Goal: Information Seeking & Learning: Check status

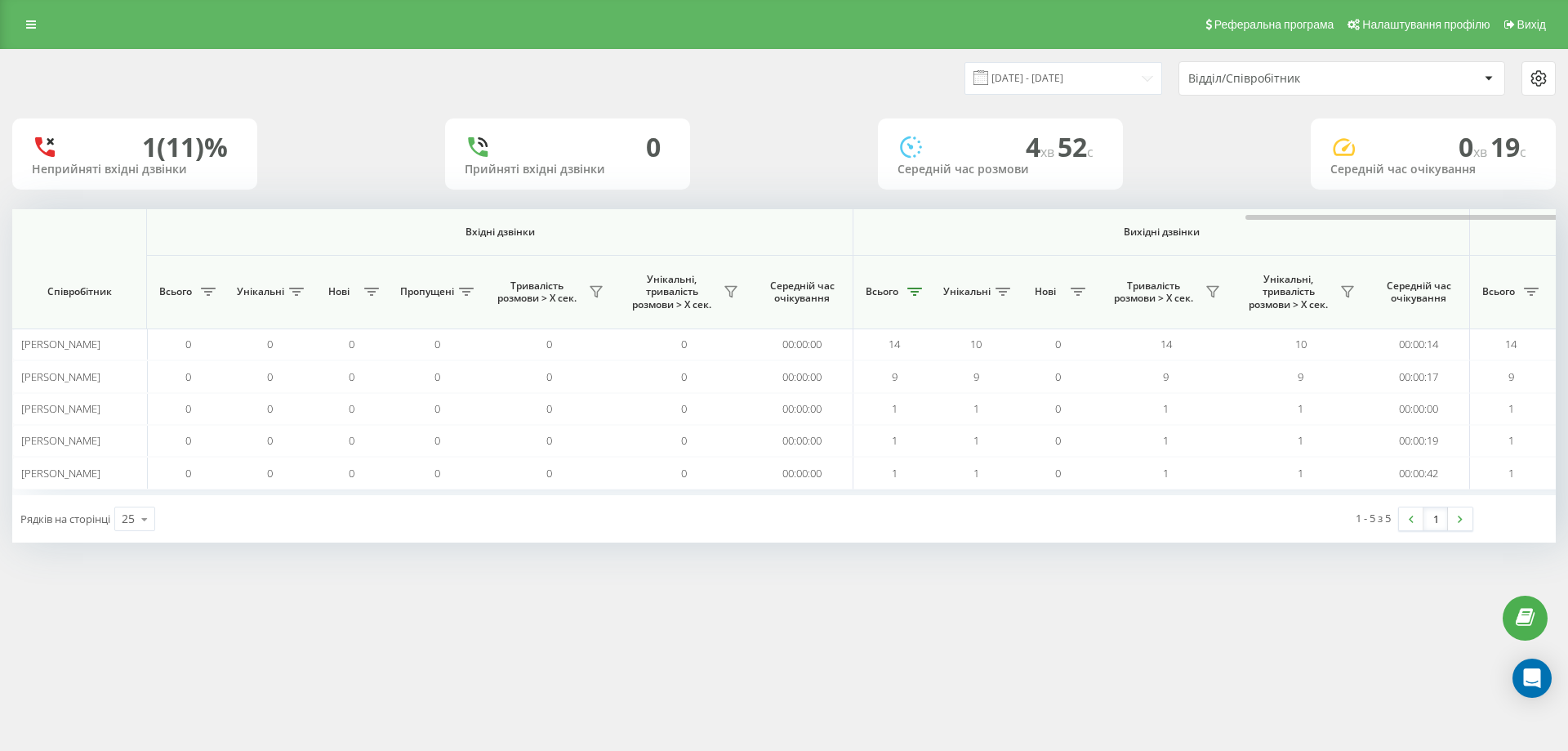
click at [1253, 73] on div "Відділ/Співробітник" at bounding box center [1286, 79] width 195 height 14
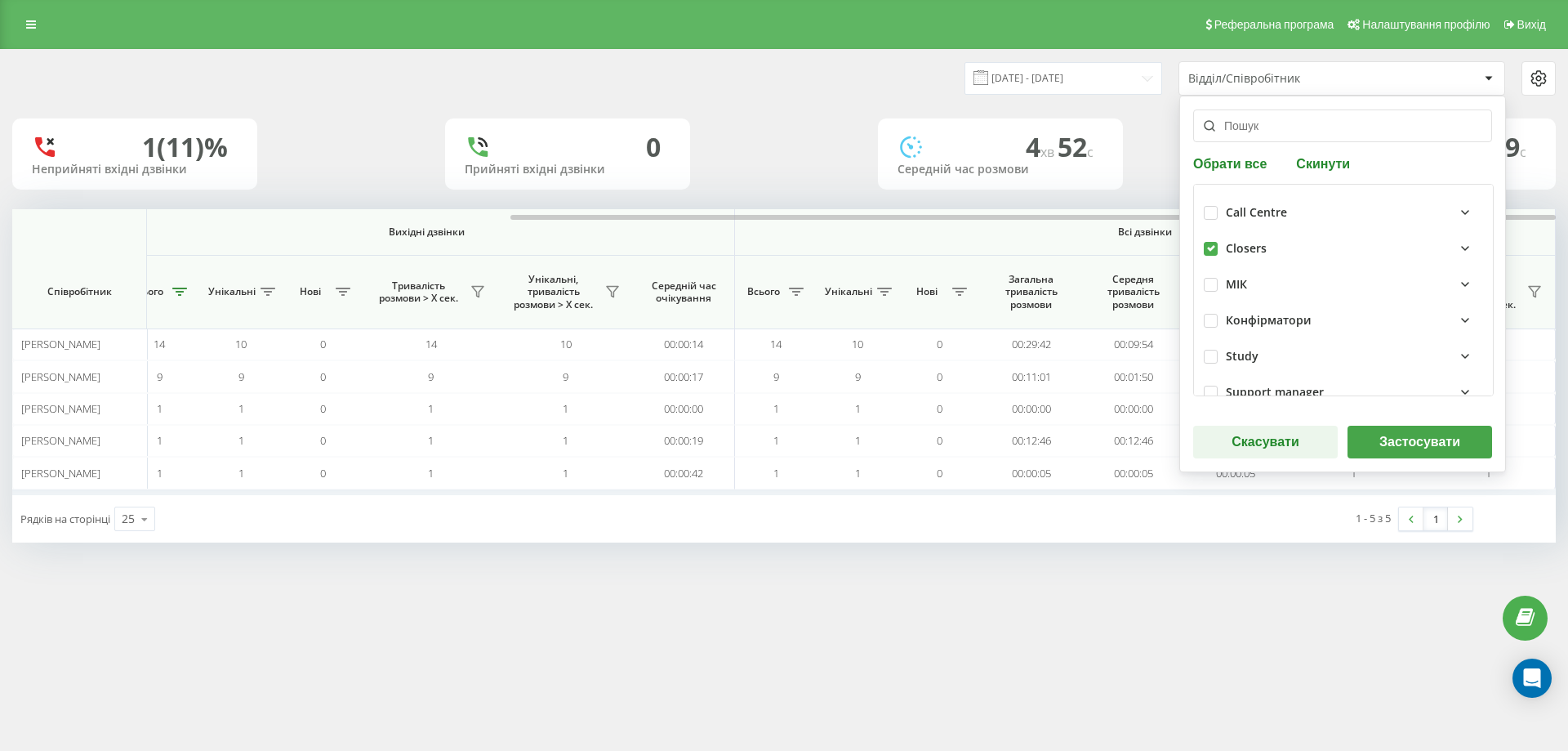
click at [1404, 447] on button "Застосувати" at bounding box center [1421, 442] width 145 height 33
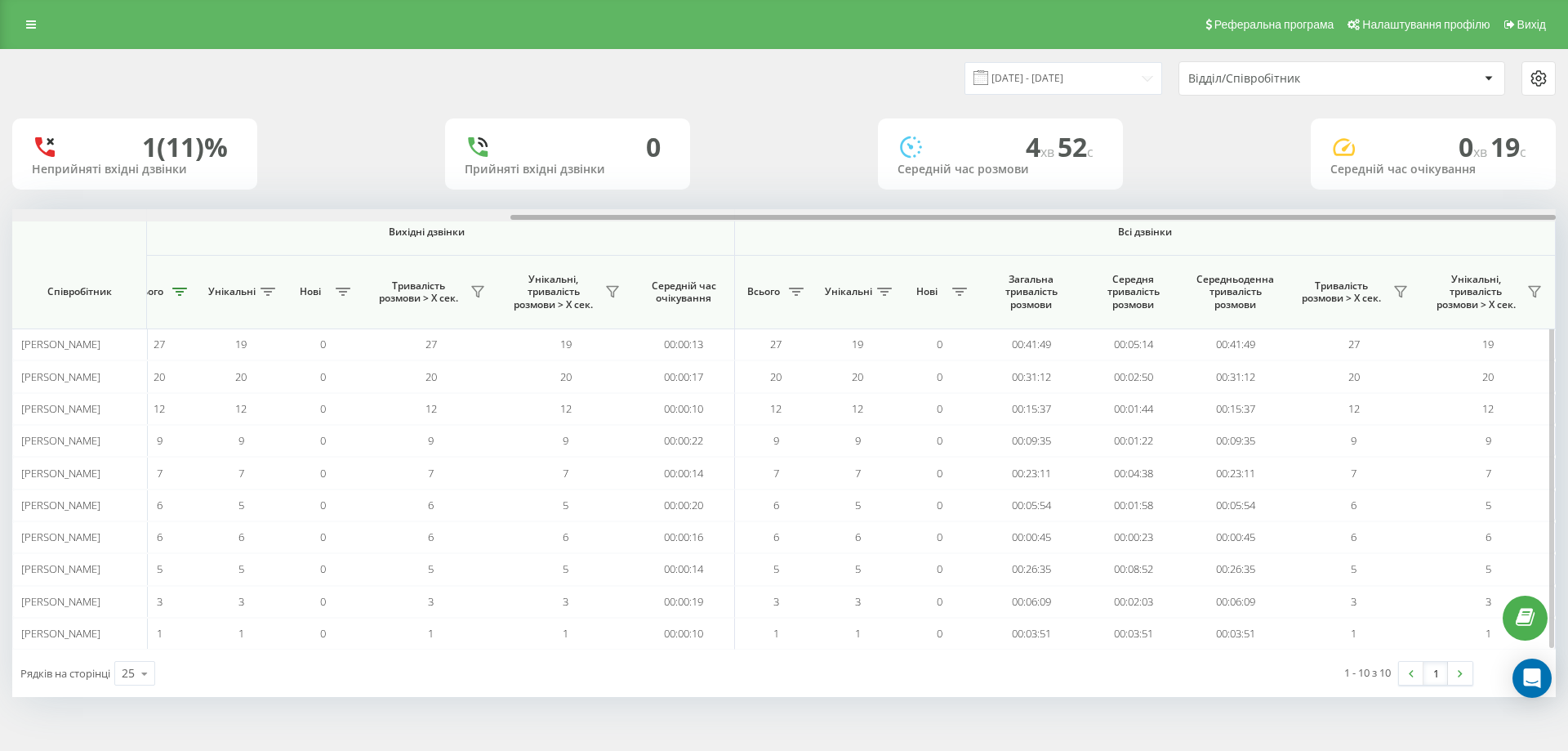
drag, startPoint x: 504, startPoint y: 215, endPoint x: 1177, endPoint y: 254, distance: 674.1
click at [1177, 254] on div "Вхідні дзвінки Вихідні дзвінки Всі дзвінки Співробітник Всього Унікальні Нові П…" at bounding box center [784, 430] width 1544 height 441
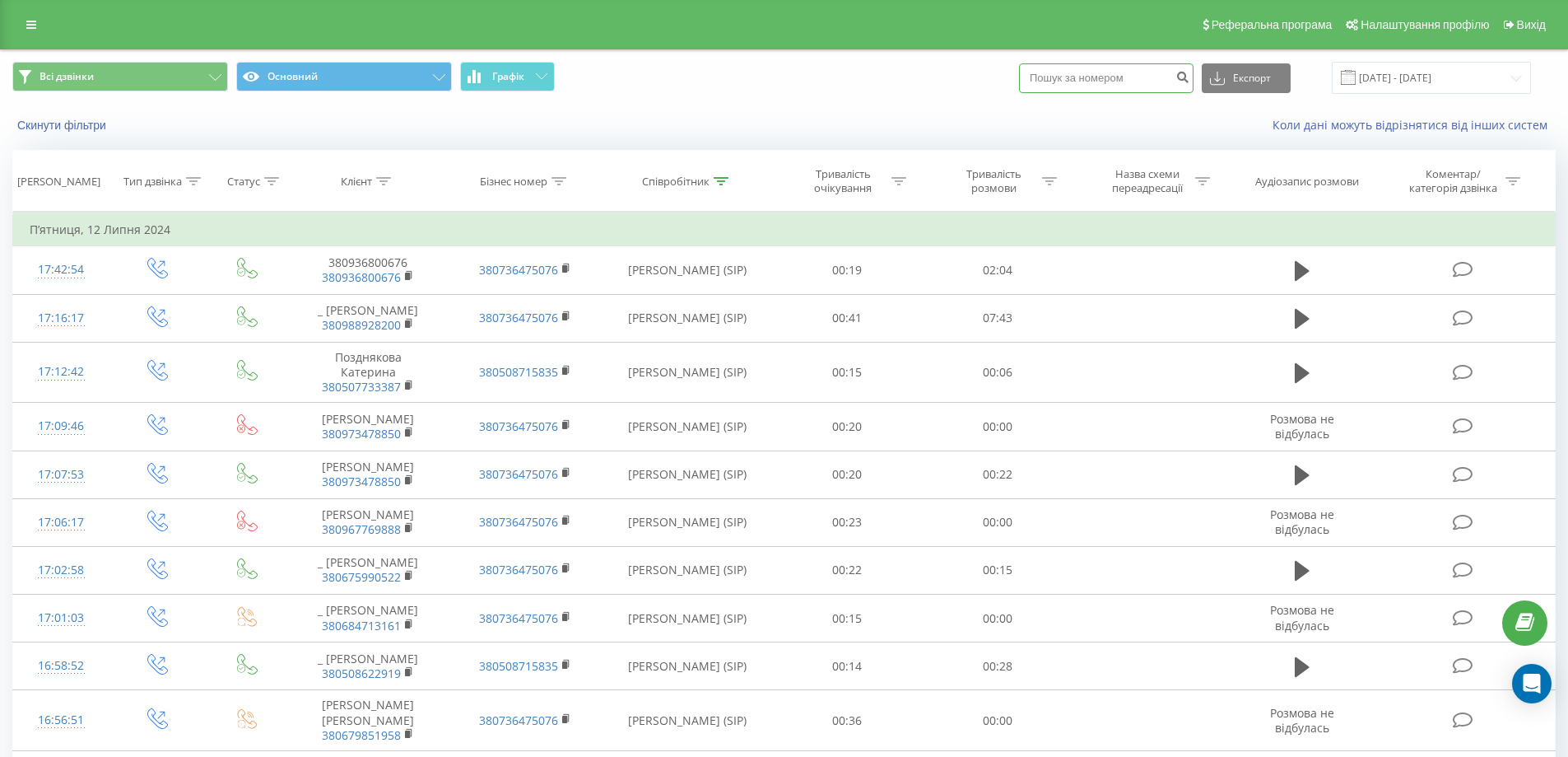
click at [1093, 83] on input at bounding box center [1106, 78] width 174 height 29
paste input "48789903145"
type input "48789903145"
click at [1189, 75] on icon "submit" at bounding box center [1183, 75] width 14 height 9
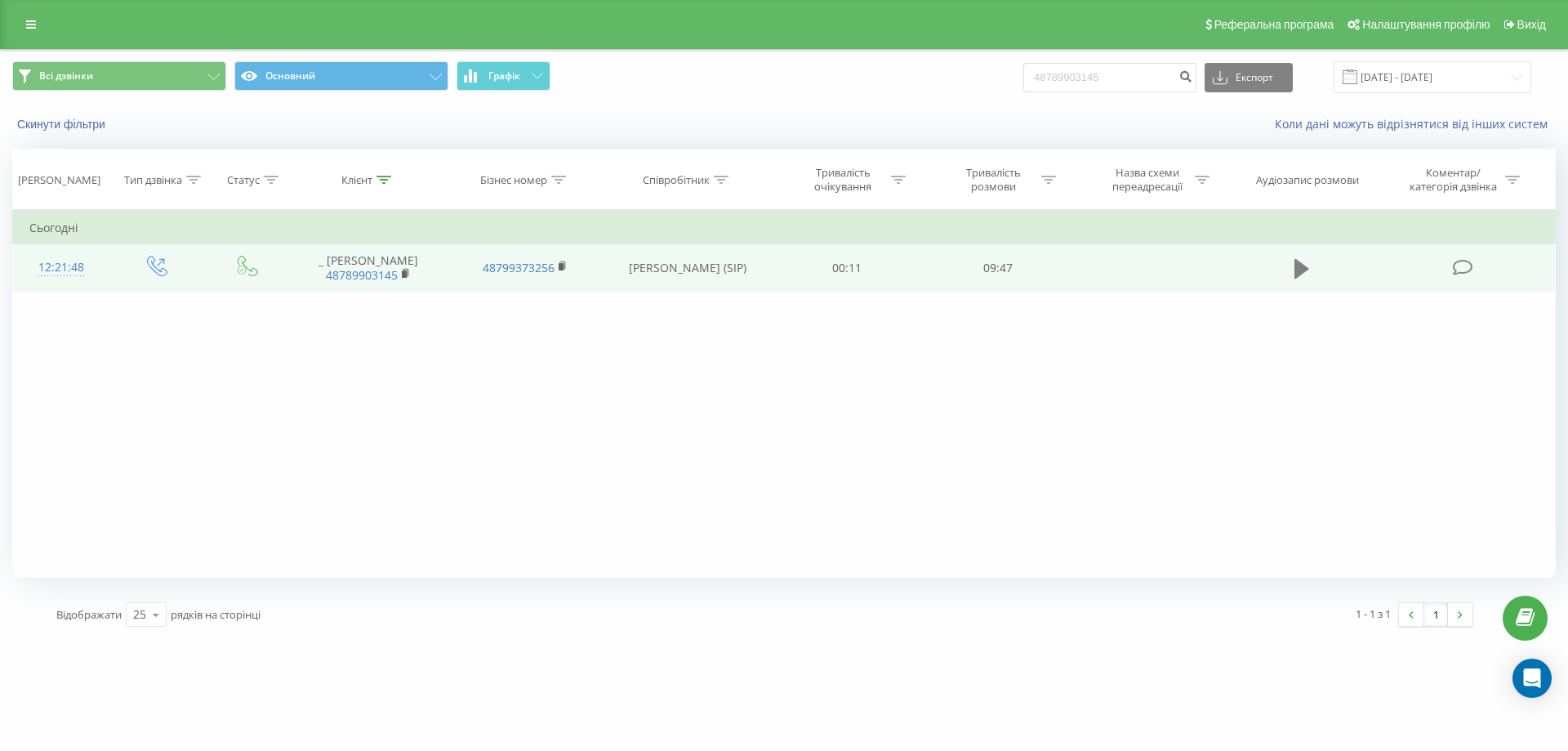
click at [1301, 270] on icon at bounding box center [1302, 269] width 15 height 20
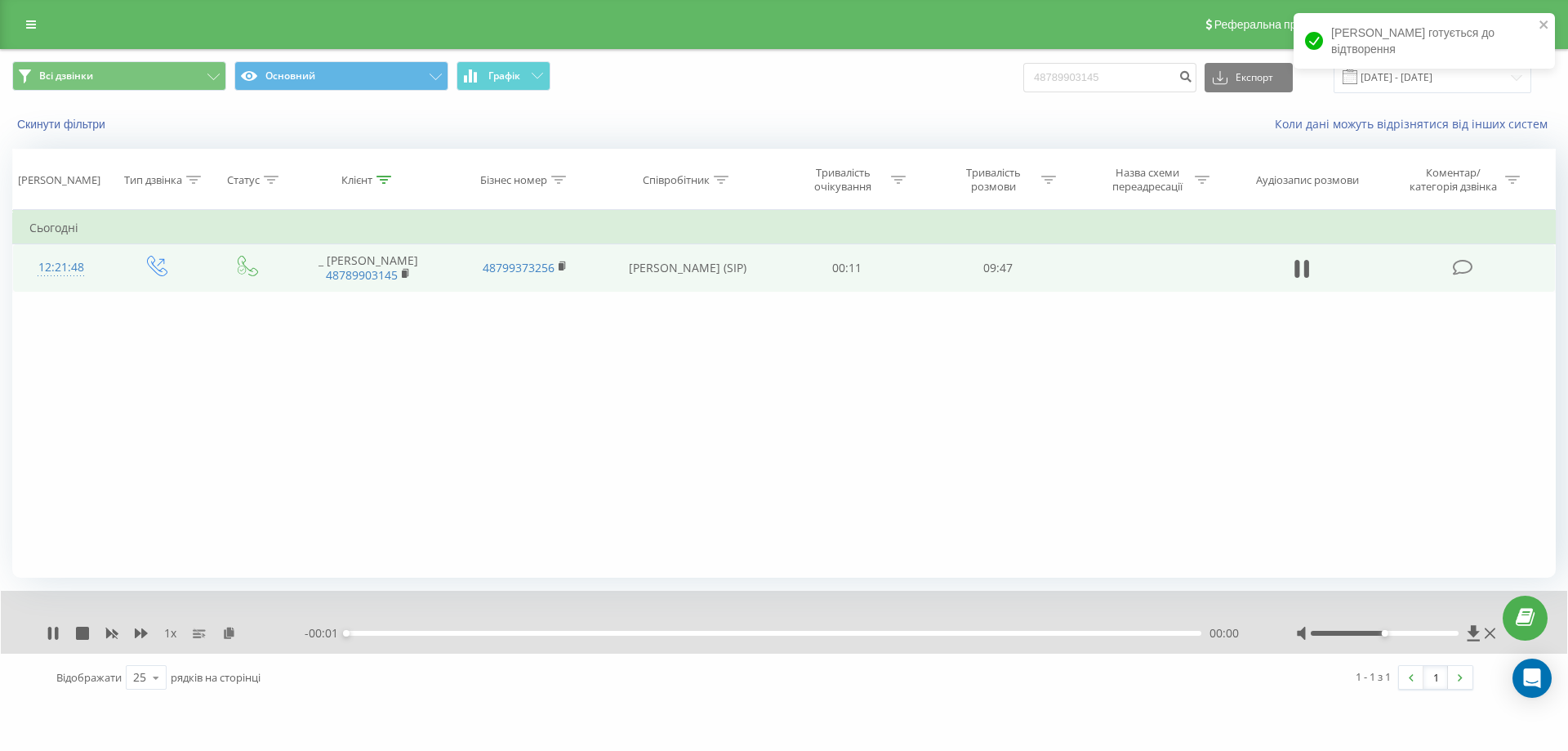
click at [743, 632] on div "00:00" at bounding box center [774, 633] width 855 height 5
click at [1116, 634] on div "00:00" at bounding box center [774, 633] width 855 height 5
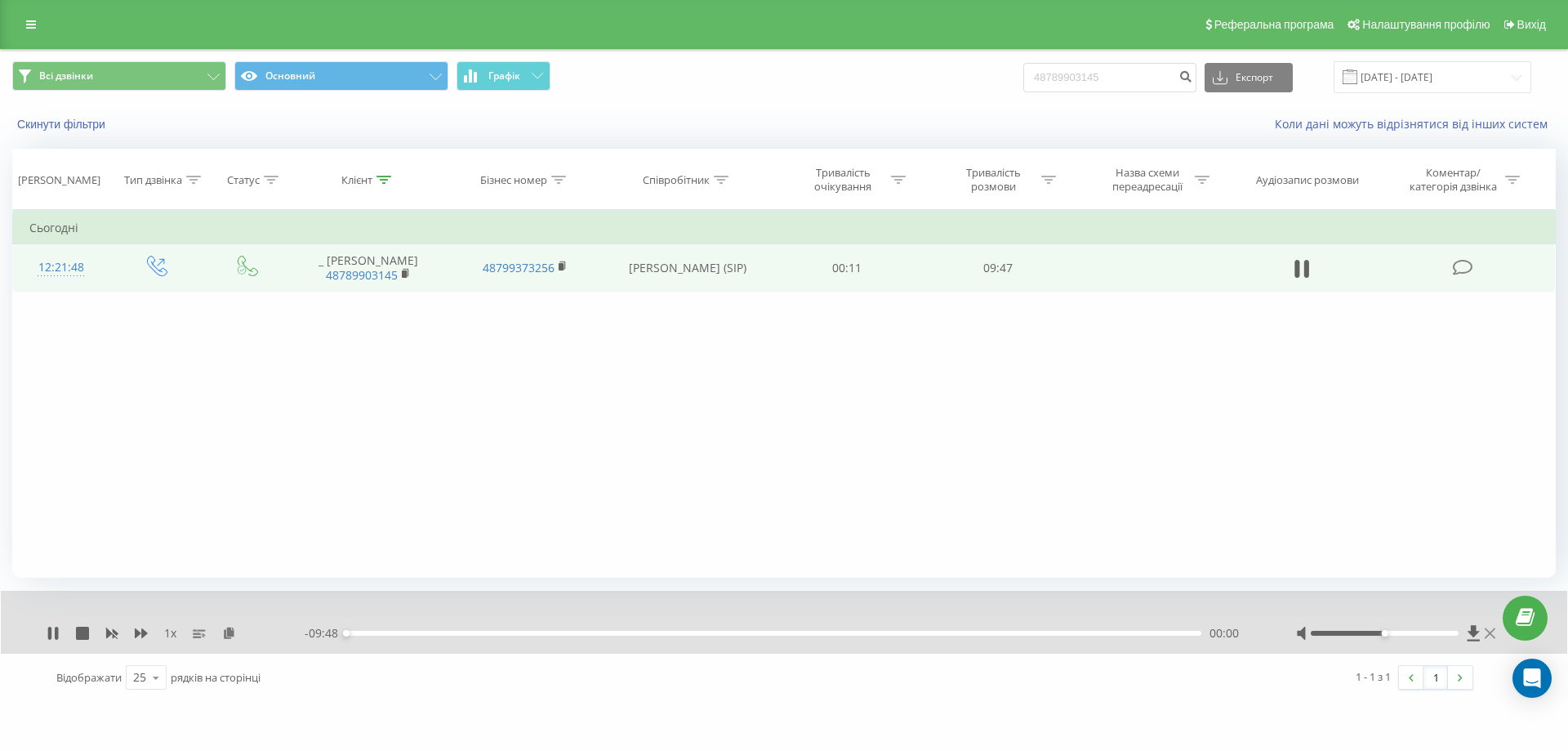
click at [1491, 632] on icon at bounding box center [1490, 634] width 10 height 13
